Goal: Transaction & Acquisition: Purchase product/service

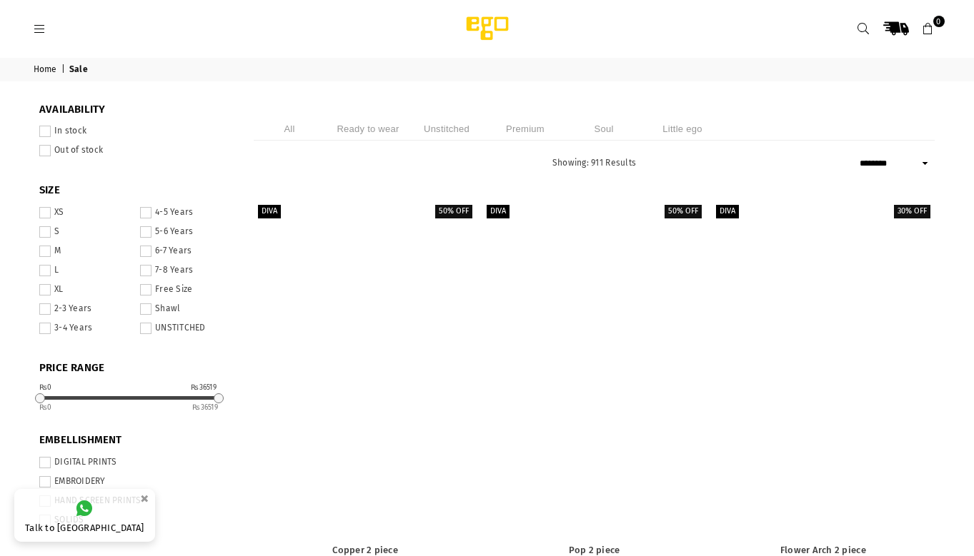
select select "******"
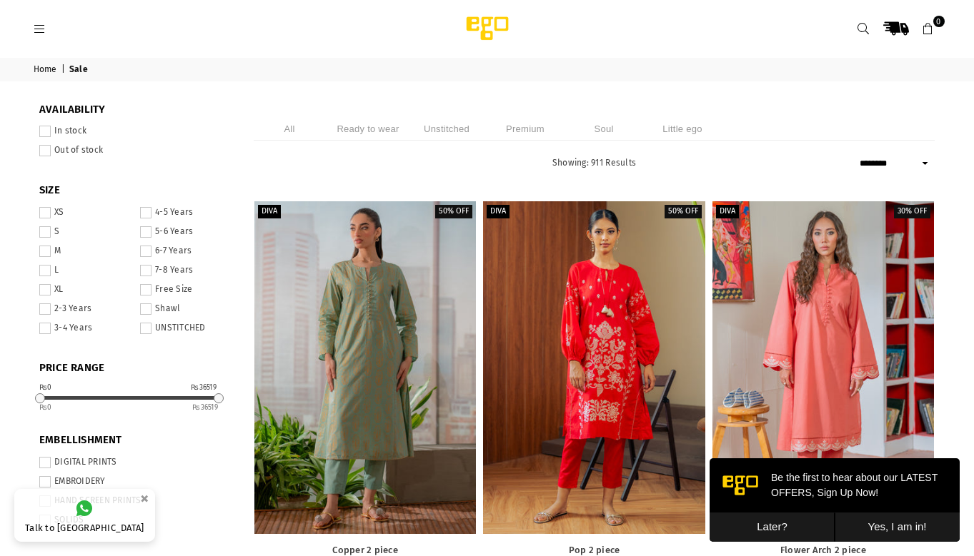
click at [448, 129] on li "Unstitched" at bounding box center [446, 129] width 71 height 24
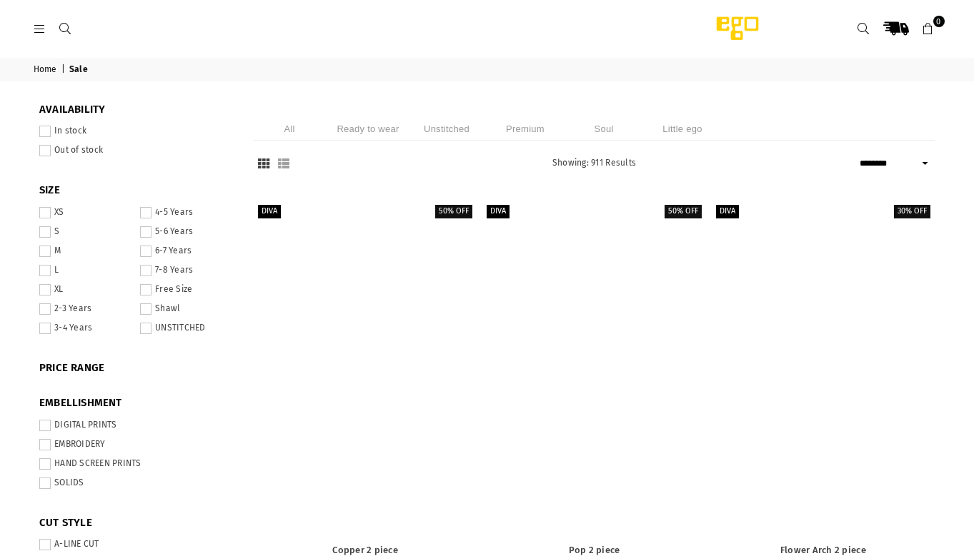
select select "******"
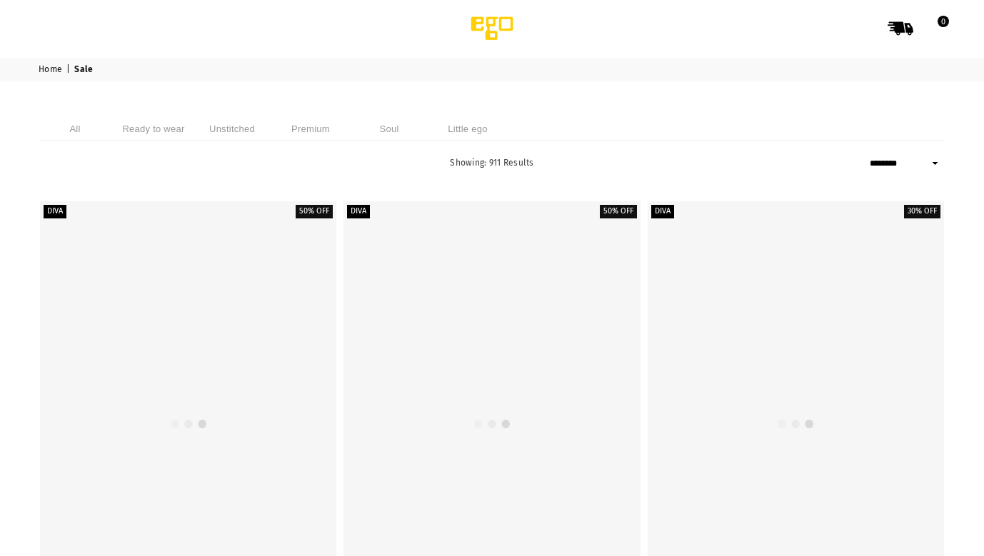
select select "******"
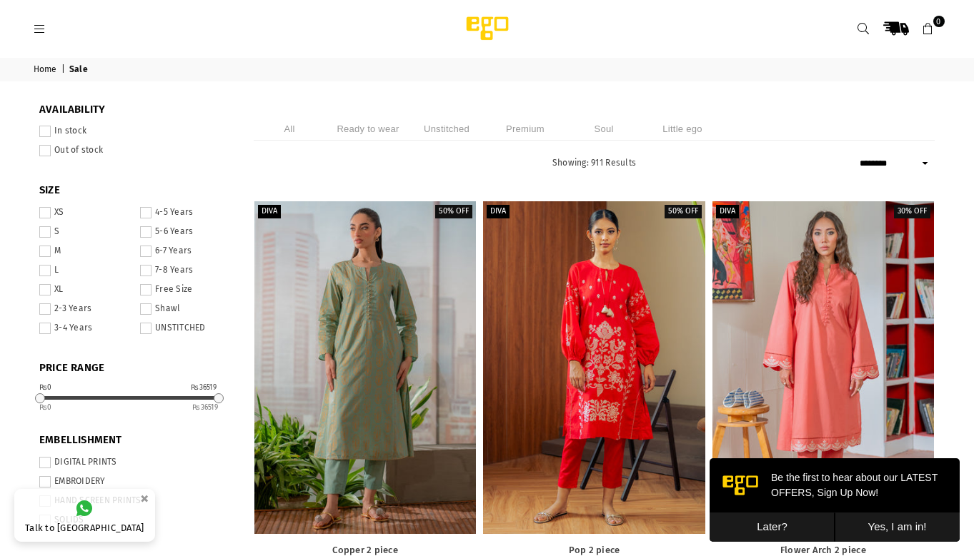
click at [445, 139] on li "Unstitched" at bounding box center [446, 129] width 71 height 24
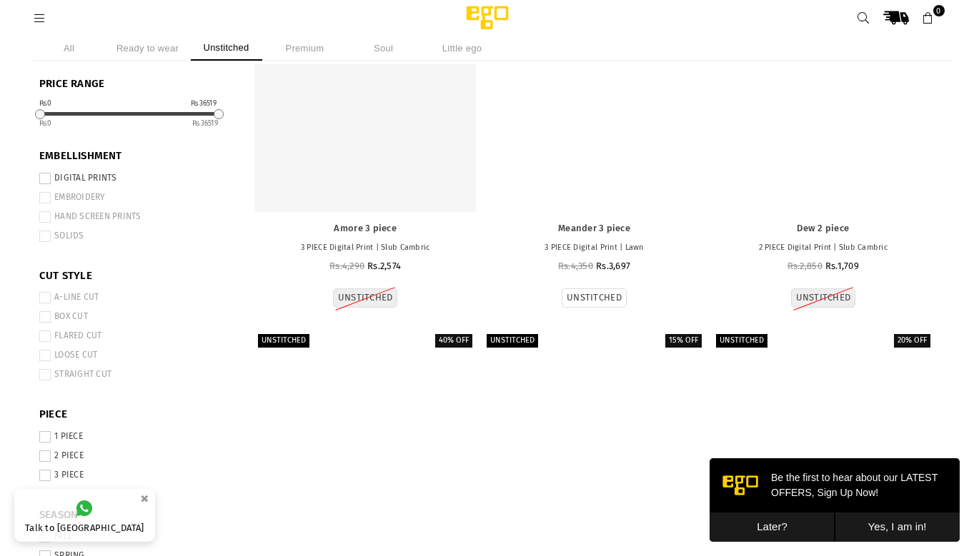
scroll to position [250, 0]
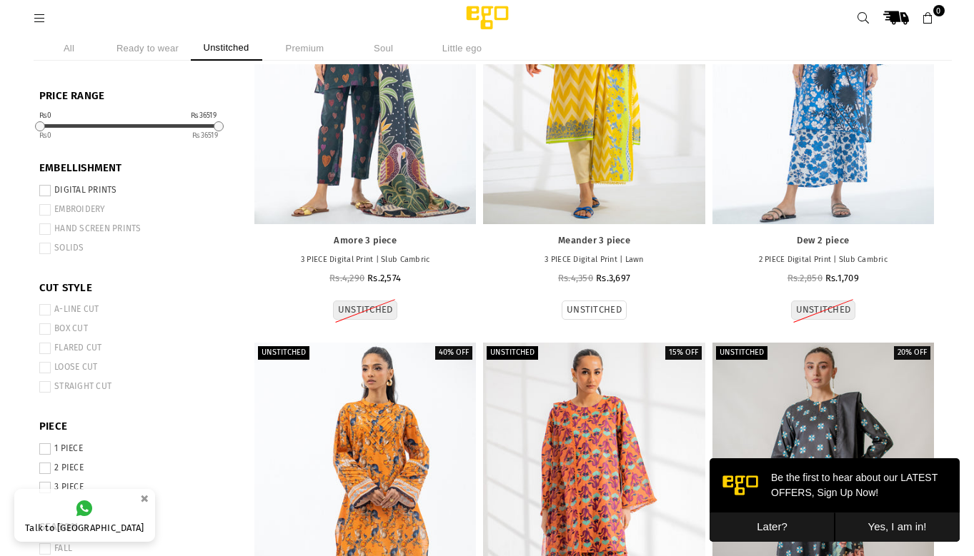
click at [87, 483] on label "3 PIECE" at bounding box center [135, 487] width 193 height 11
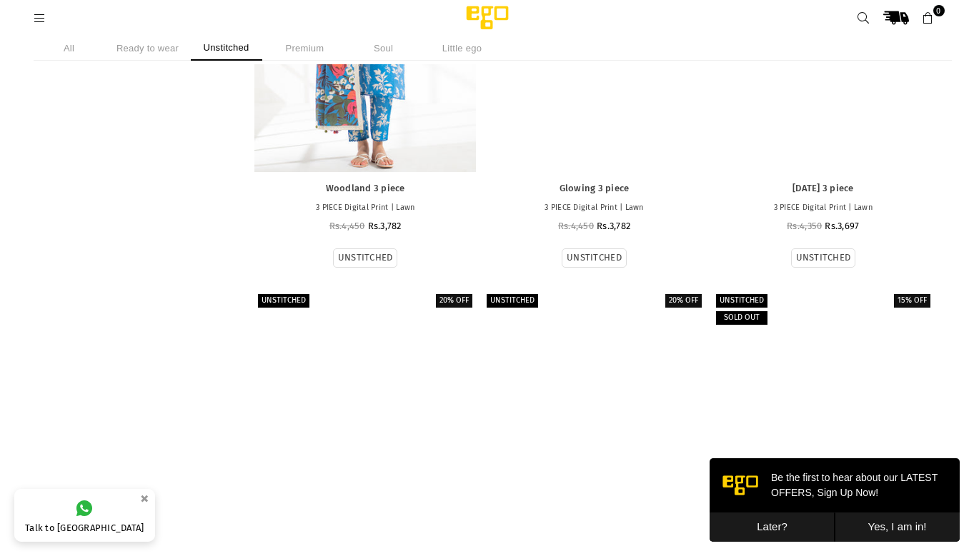
scroll to position [2321, 0]
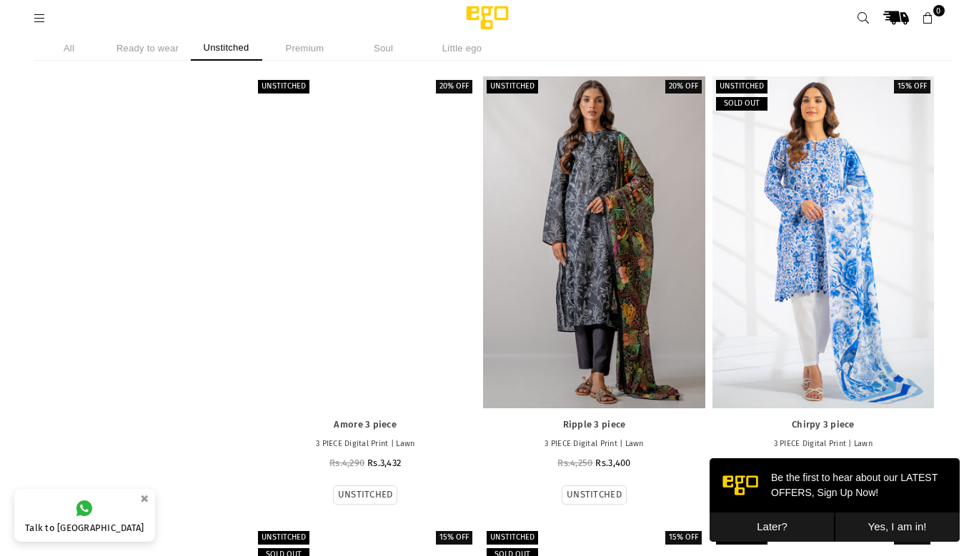
click at [404, 197] on div at bounding box center [364, 242] width 221 height 332
click at [401, 197] on div at bounding box center [364, 242] width 221 height 332
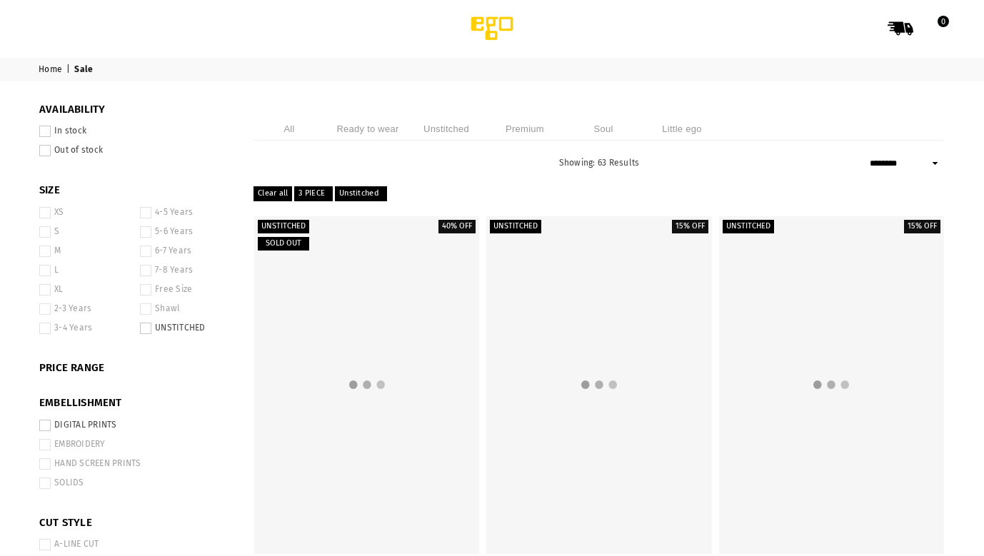
select select "******"
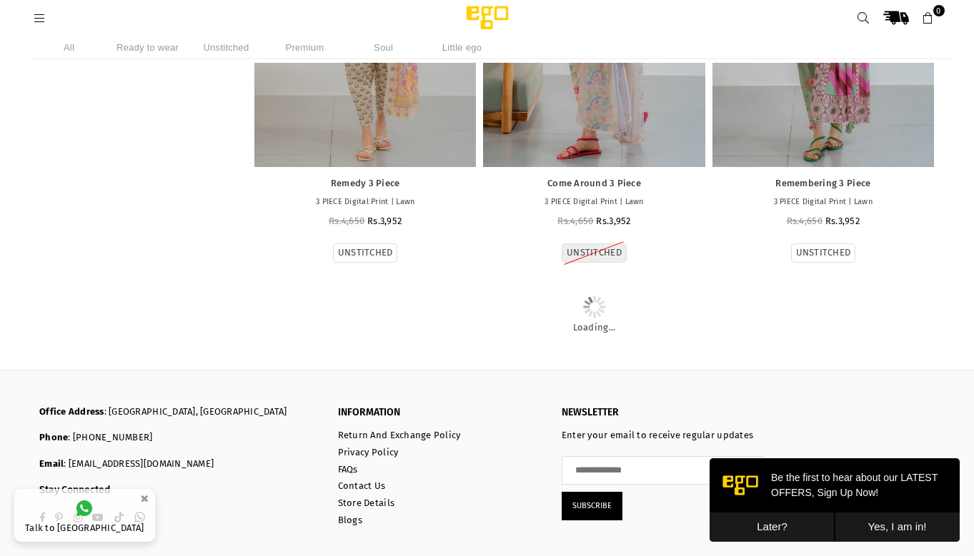
scroll to position [6232, 0]
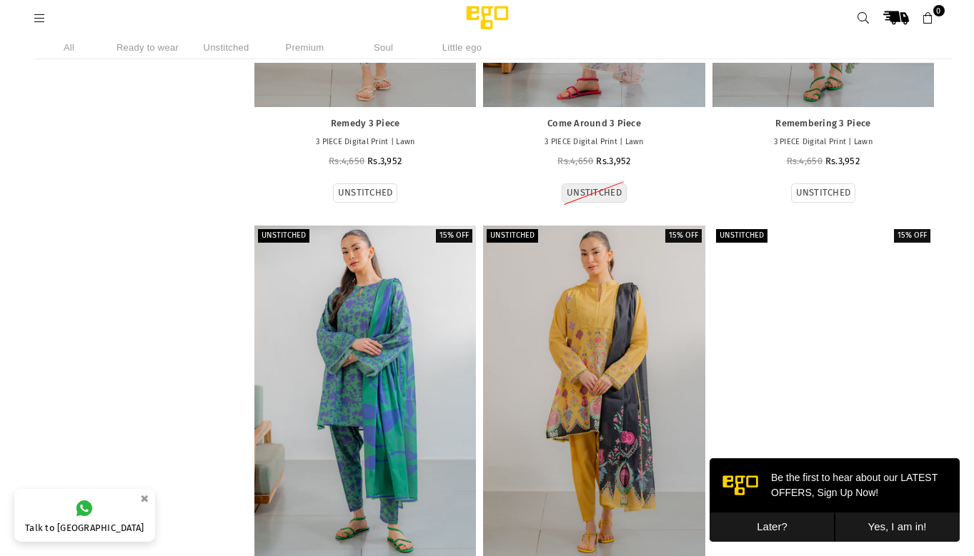
click at [369, 46] on li "Soul" at bounding box center [383, 48] width 71 height 24
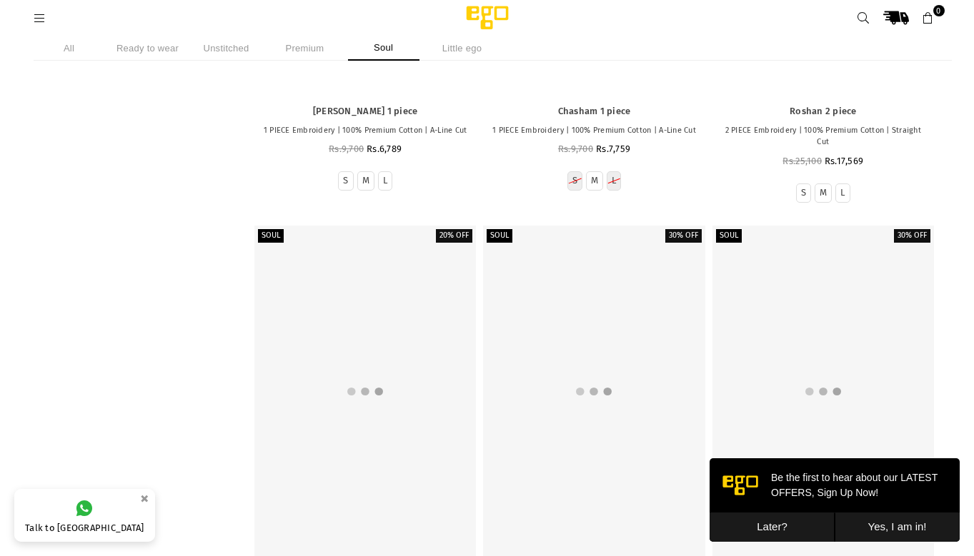
scroll to position [6232, 0]
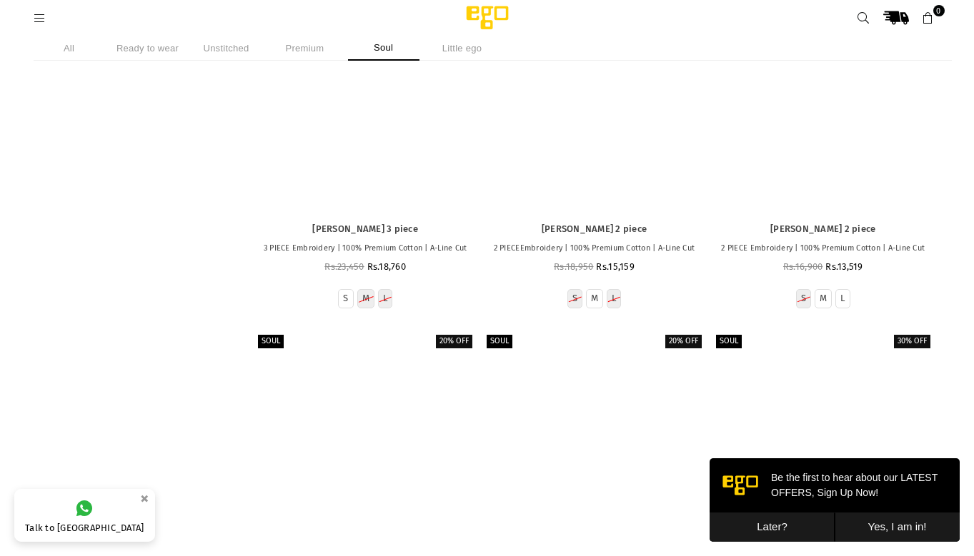
click at [386, 58] on li "Soul" at bounding box center [383, 48] width 71 height 25
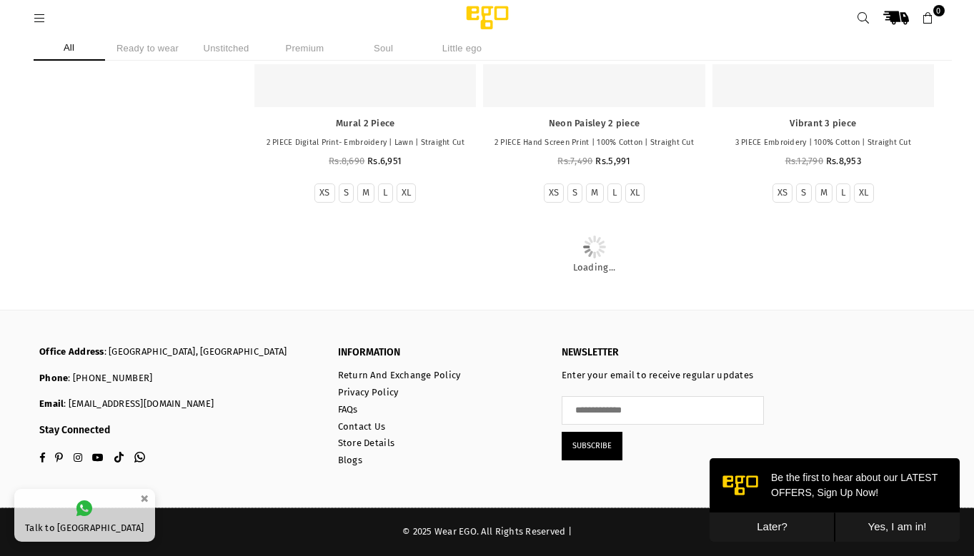
scroll to position [3024, 0]
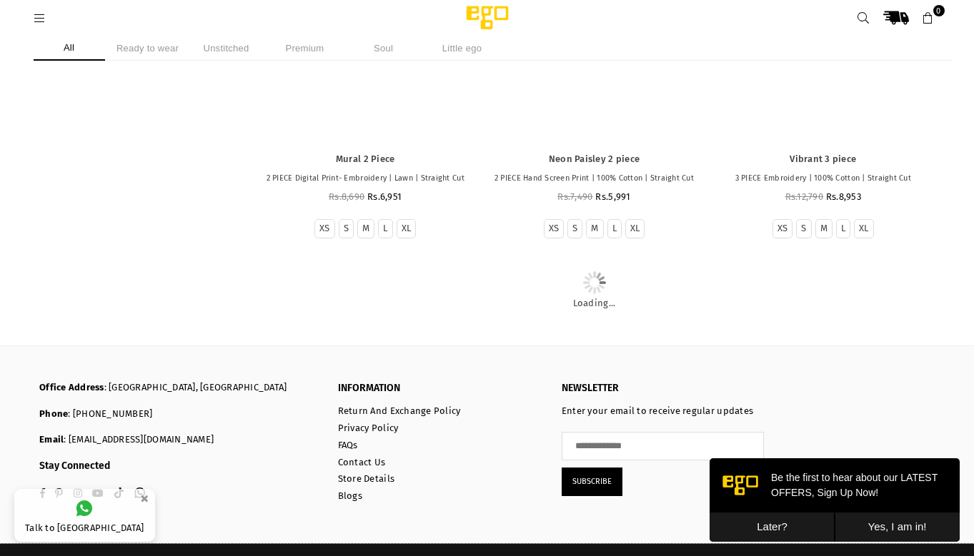
click at [394, 47] on li "Soul" at bounding box center [383, 48] width 71 height 25
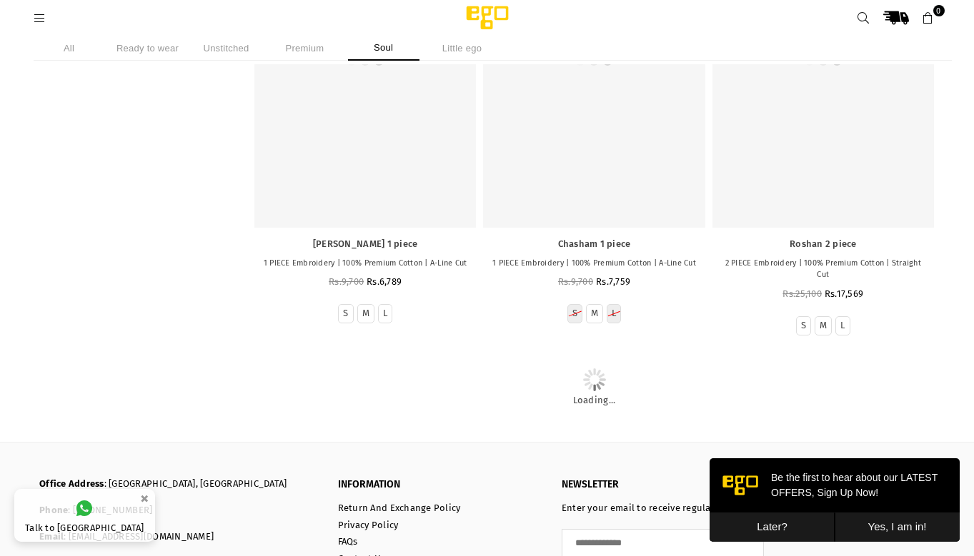
scroll to position [3039, 0]
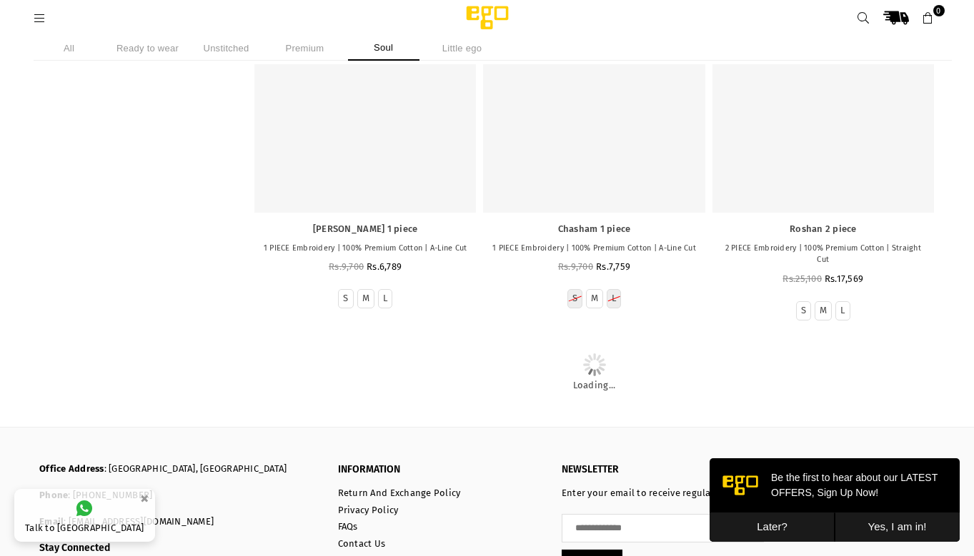
click at [391, 45] on li "Soul" at bounding box center [383, 48] width 71 height 25
click at [393, 46] on li "Soul" at bounding box center [383, 48] width 71 height 25
click at [394, 46] on li "Soul" at bounding box center [383, 48] width 71 height 25
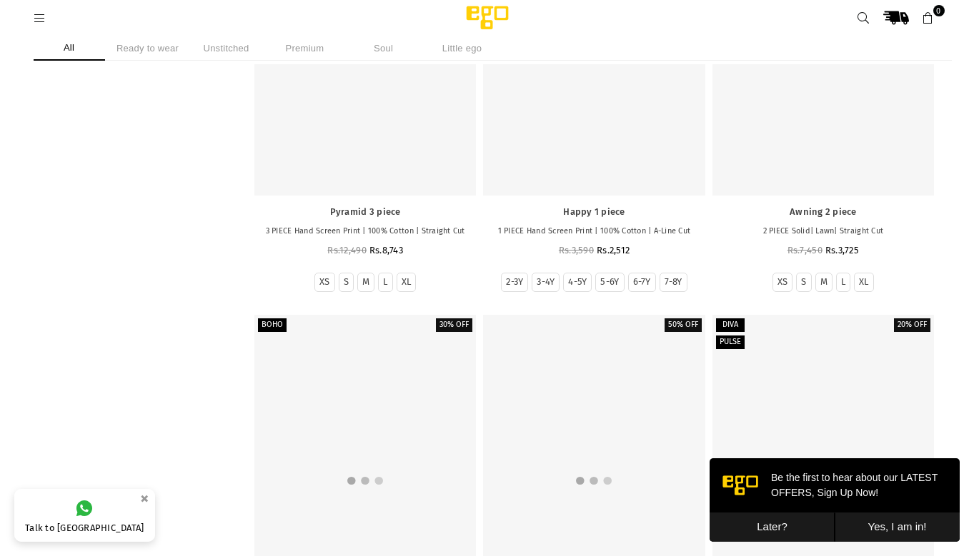
scroll to position [1381, 0]
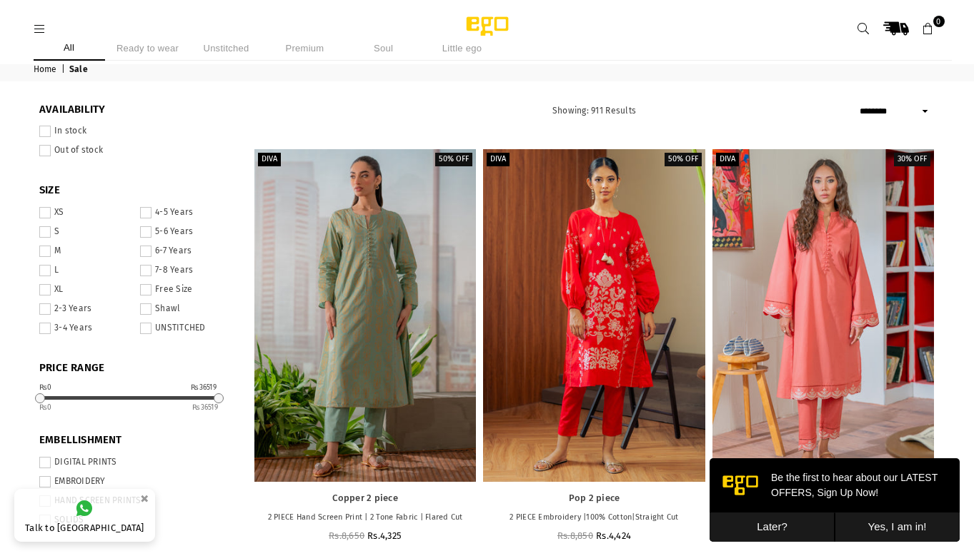
click at [374, 39] on li "Soul" at bounding box center [383, 48] width 71 height 25
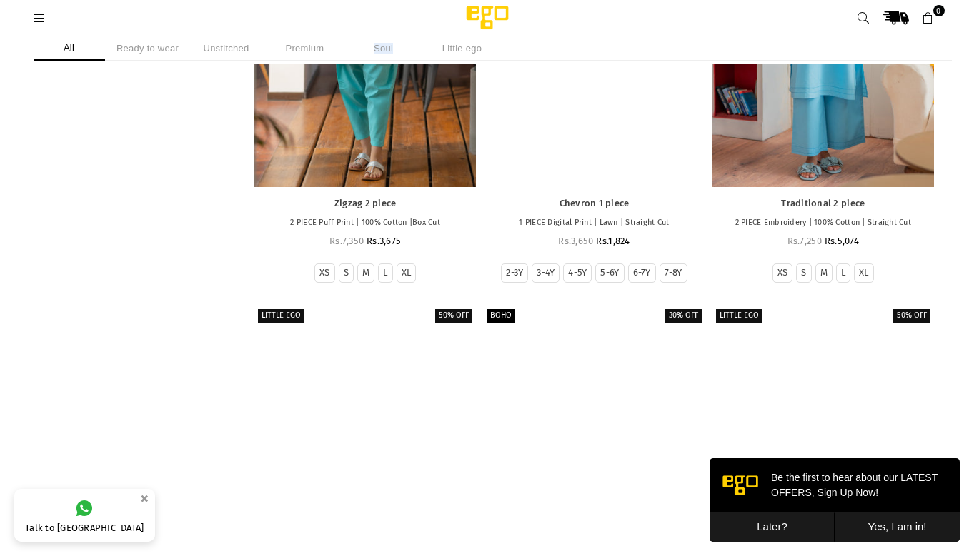
scroll to position [1178, 0]
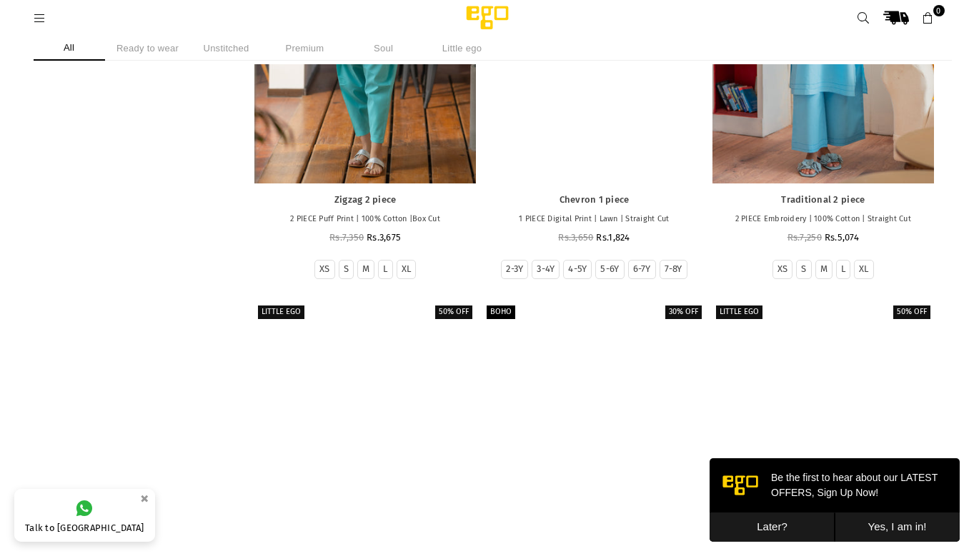
click at [134, 53] on li "Ready to wear" at bounding box center [147, 48] width 71 height 25
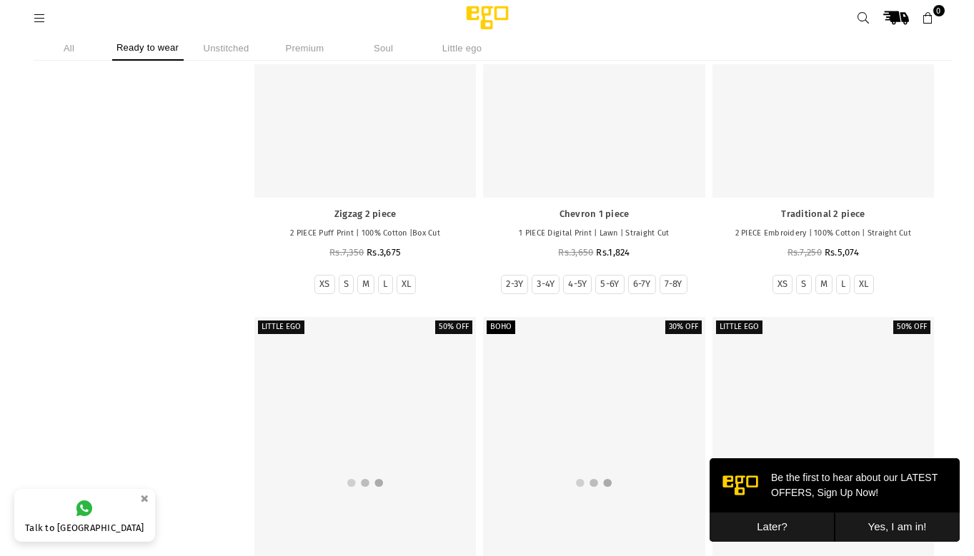
scroll to position [1193, 0]
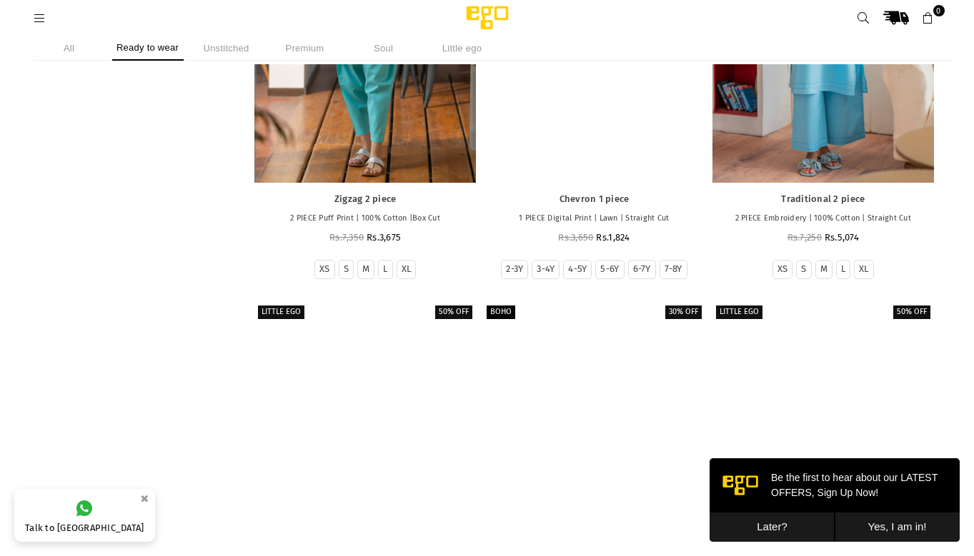
click at [163, 49] on li "Ready to wear" at bounding box center [147, 48] width 71 height 25
click at [101, 58] on li "All" at bounding box center [69, 48] width 71 height 25
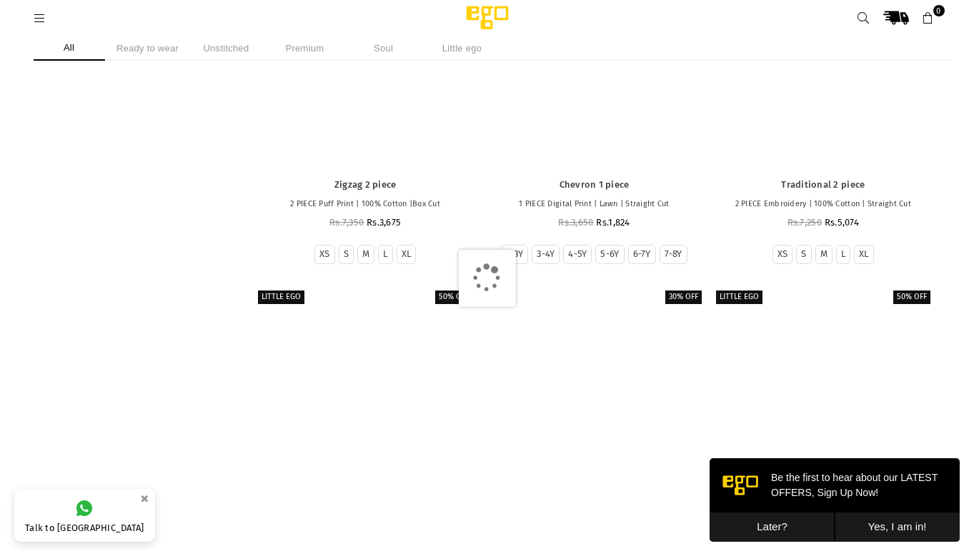
scroll to position [1178, 0]
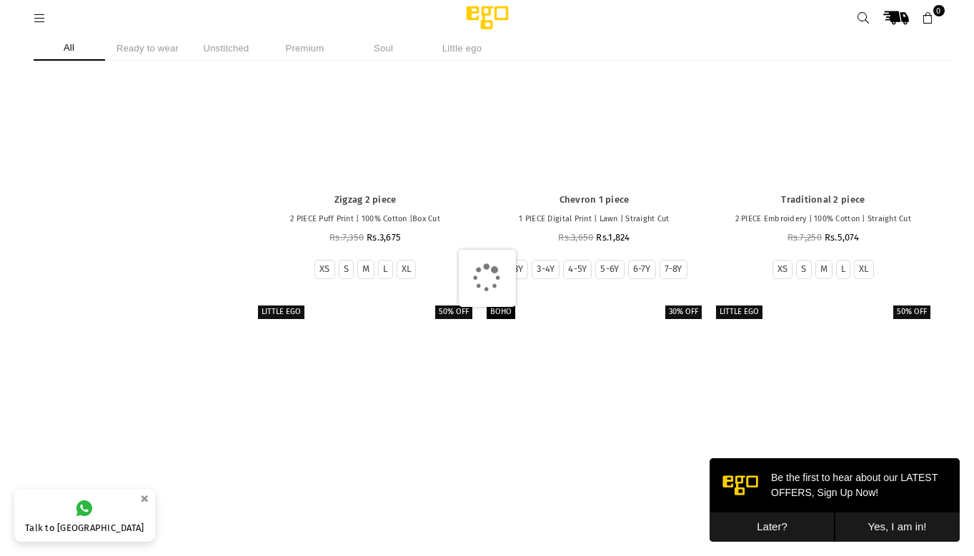
click at [62, 62] on div "All Ready to wear Unstitched Premium Soul Little ego" at bounding box center [487, 50] width 974 height 29
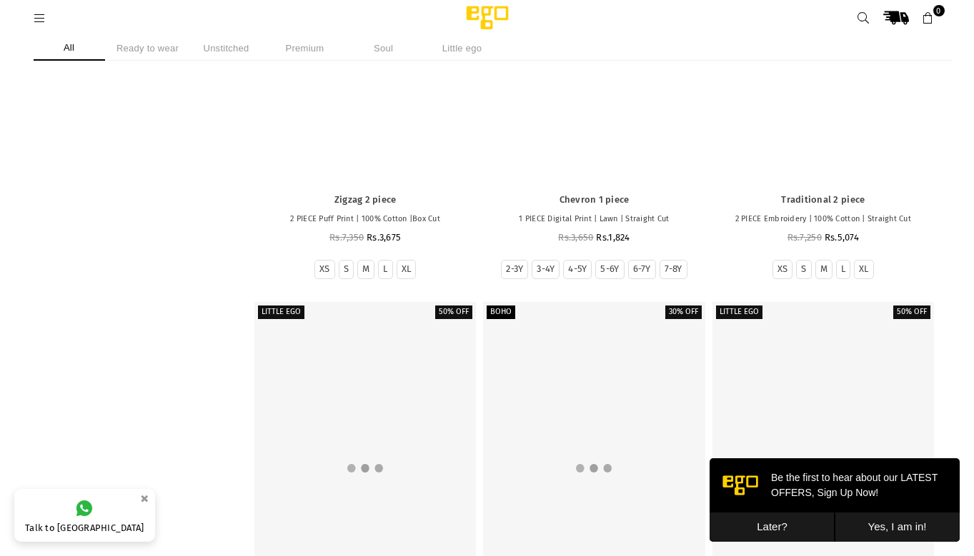
click at [65, 57] on li "All" at bounding box center [69, 48] width 71 height 25
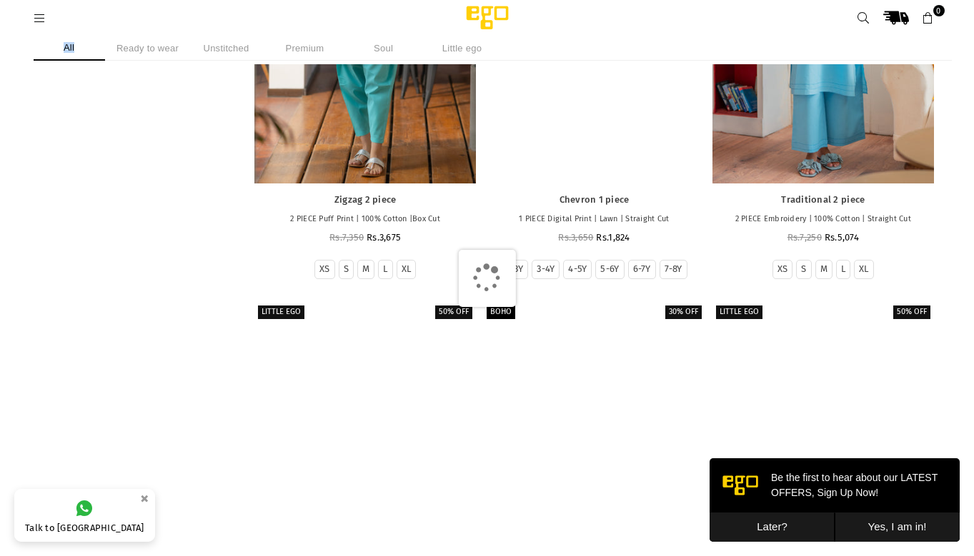
drag, startPoint x: 66, startPoint y: 56, endPoint x: 75, endPoint y: 50, distance: 10.3
click at [67, 56] on li "All" at bounding box center [69, 48] width 71 height 25
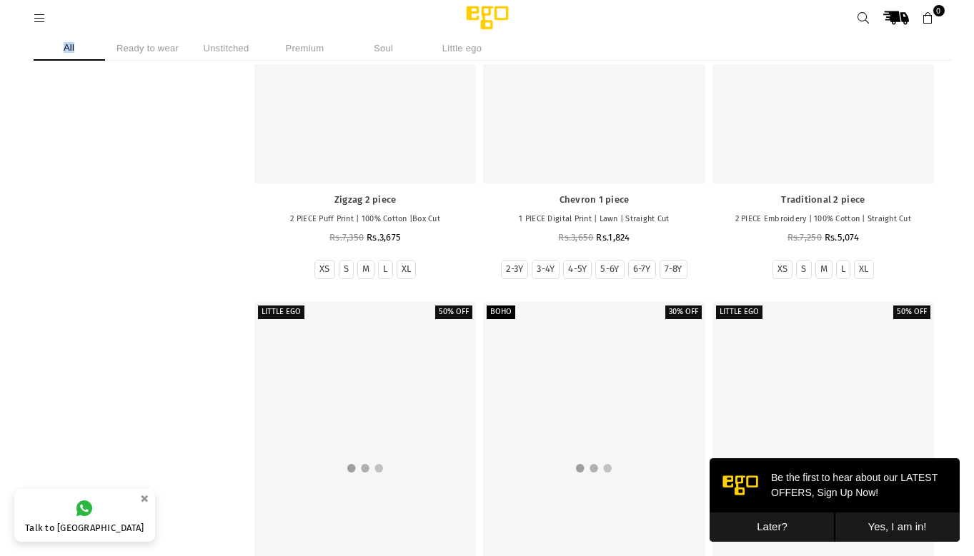
click at [75, 50] on li "All" at bounding box center [69, 48] width 71 height 25
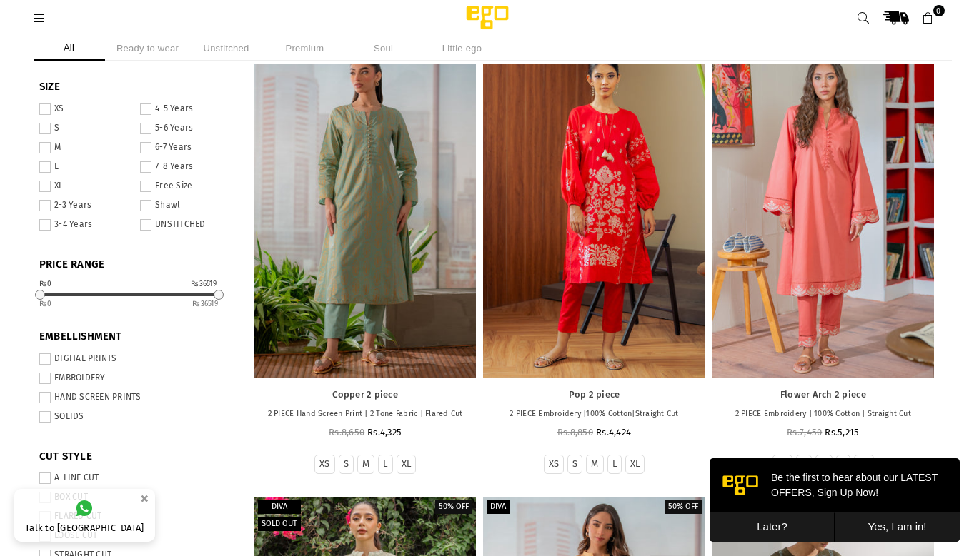
scroll to position [36, 0]
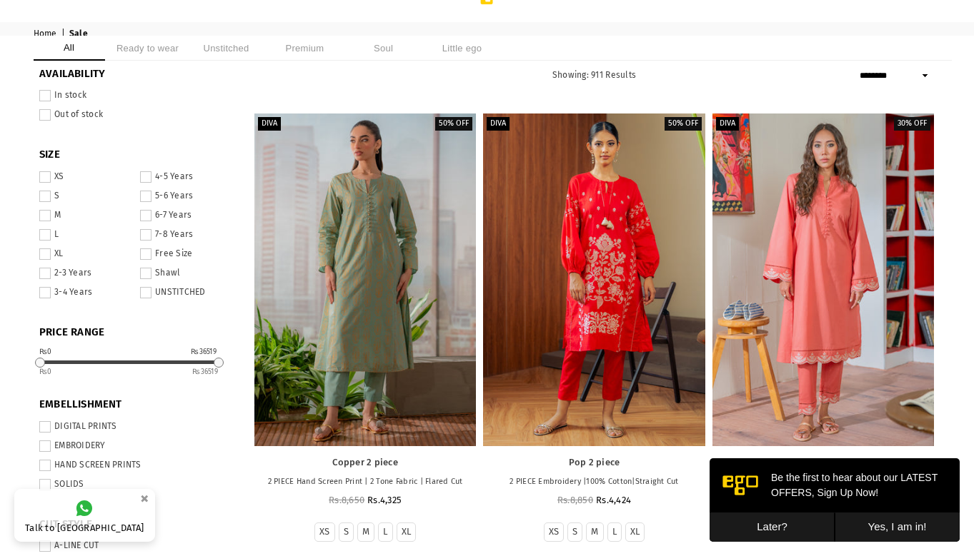
click at [186, 231] on label "7-8 Years" at bounding box center [186, 234] width 92 height 11
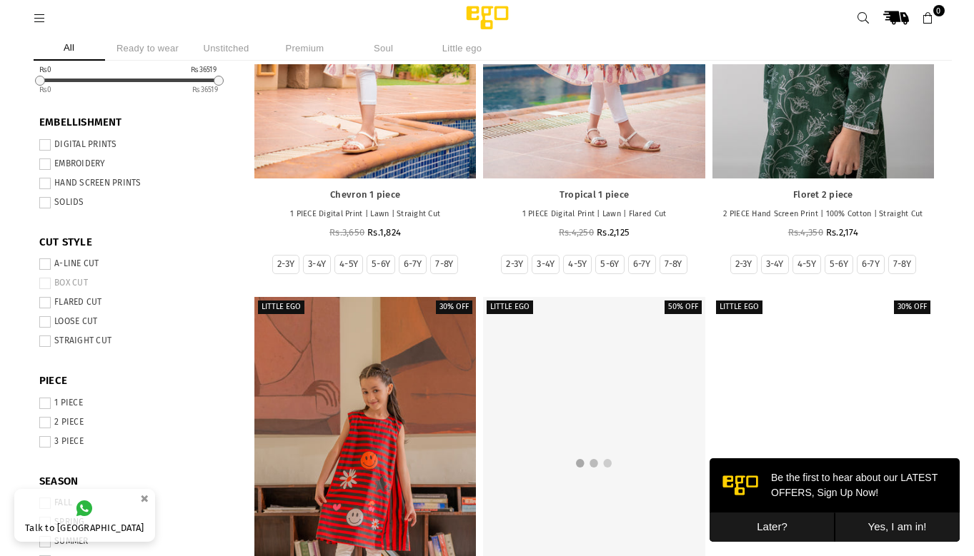
scroll to position [429, 0]
